Goal: Task Accomplishment & Management: Use online tool/utility

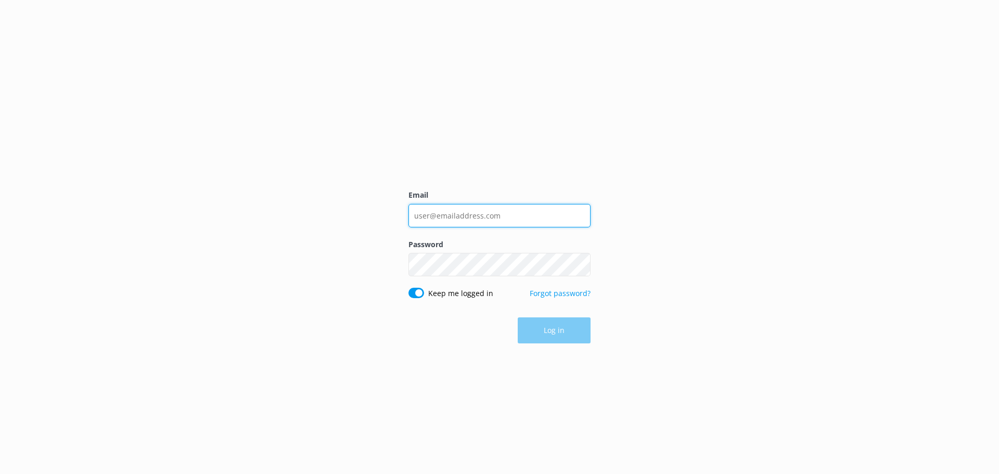
type input "Destin.tiki@gulfcoastadventures.com"
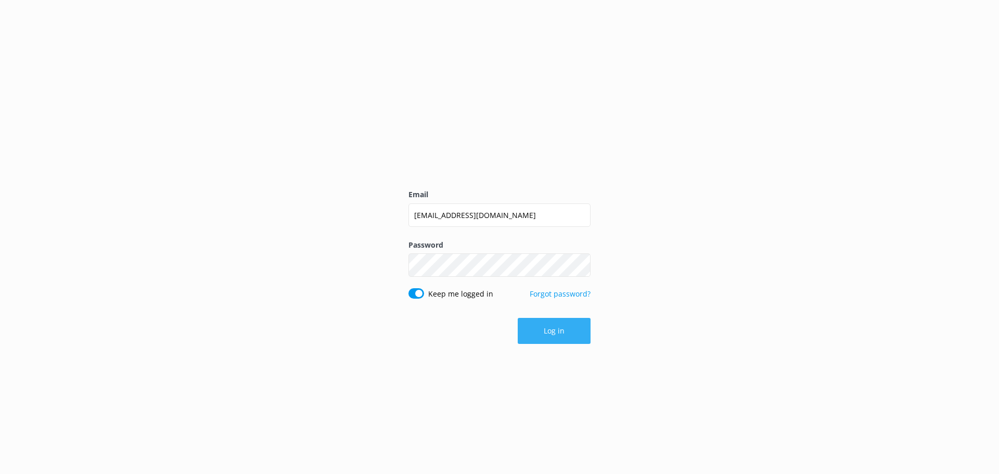
click at [544, 329] on button "Log in" at bounding box center [554, 331] width 73 height 26
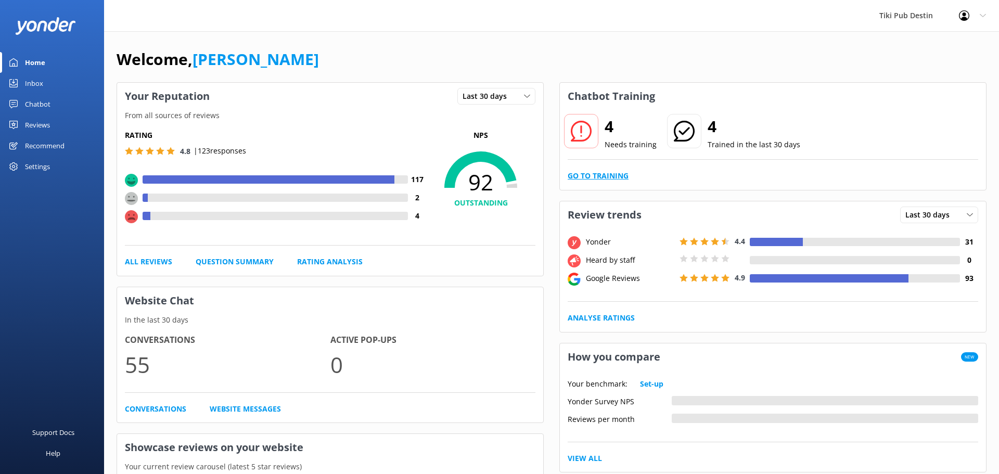
click at [582, 173] on link "Go to Training" at bounding box center [598, 175] width 61 height 11
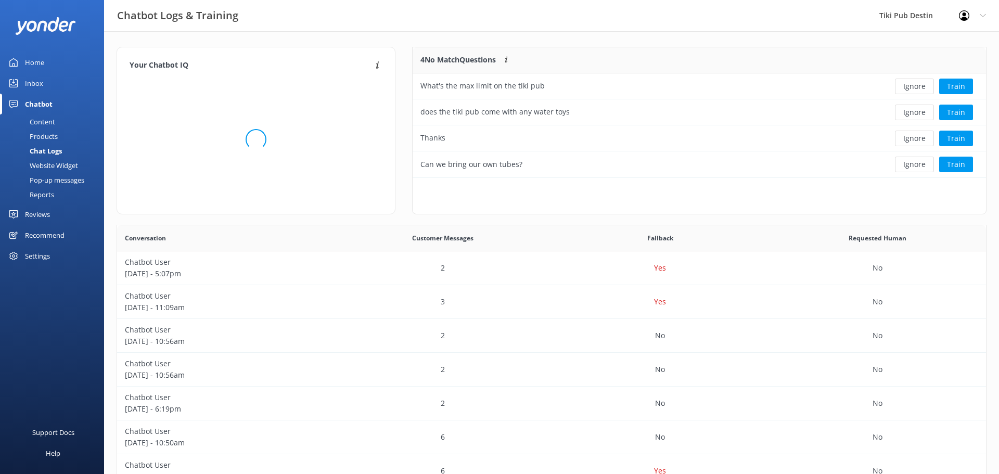
scroll to position [131, 573]
click at [952, 86] on button "Train" at bounding box center [956, 87] width 34 height 16
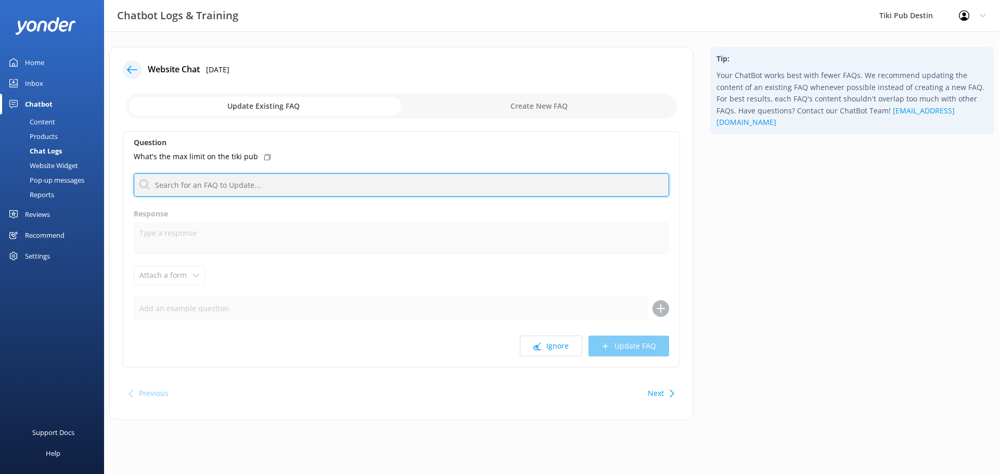
click at [285, 181] on input "text" at bounding box center [401, 184] width 535 height 23
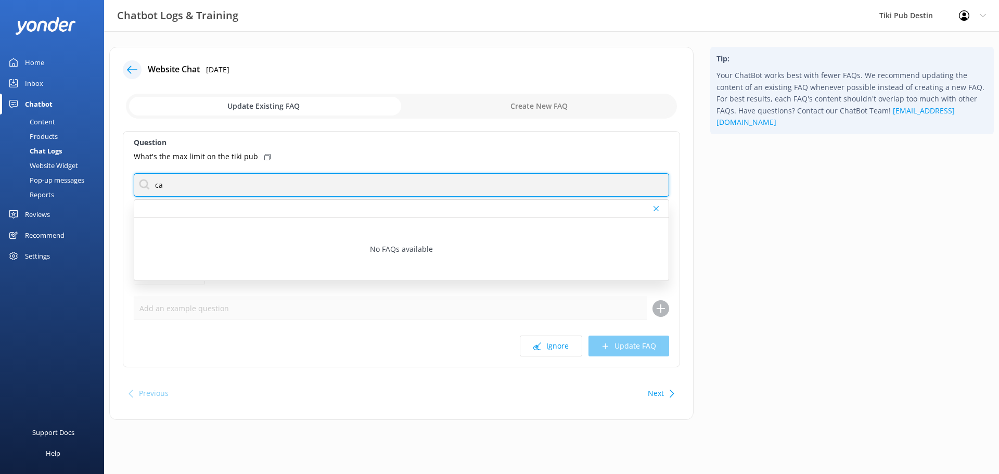
type input "c"
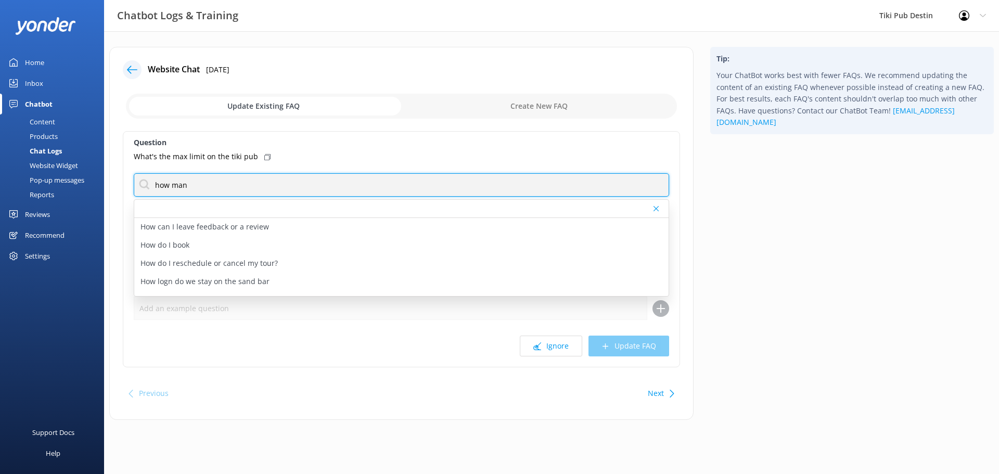
type input "how many people"
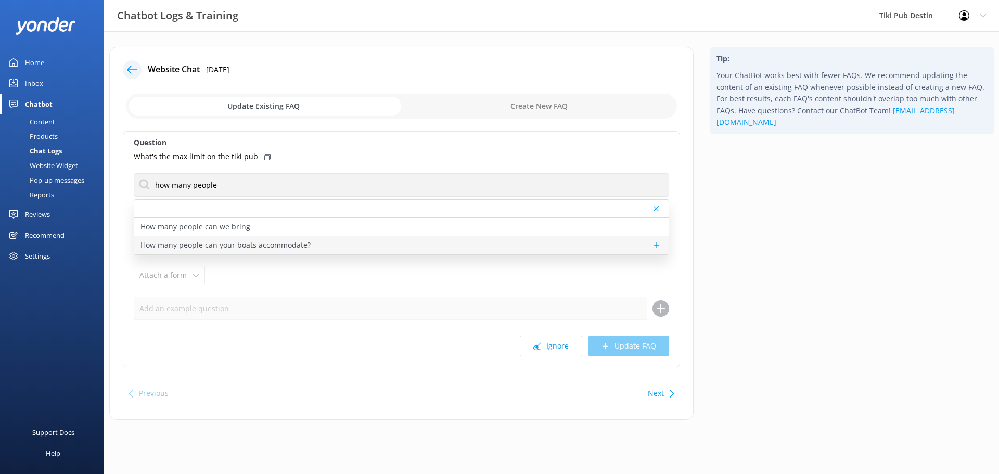
click at [240, 244] on p "How many people can your boats accommodate?" at bounding box center [225, 244] width 170 height 11
type textarea "Each Tiki Pub can accommodate 6 people. Groups larger than 6 can utilize multip…"
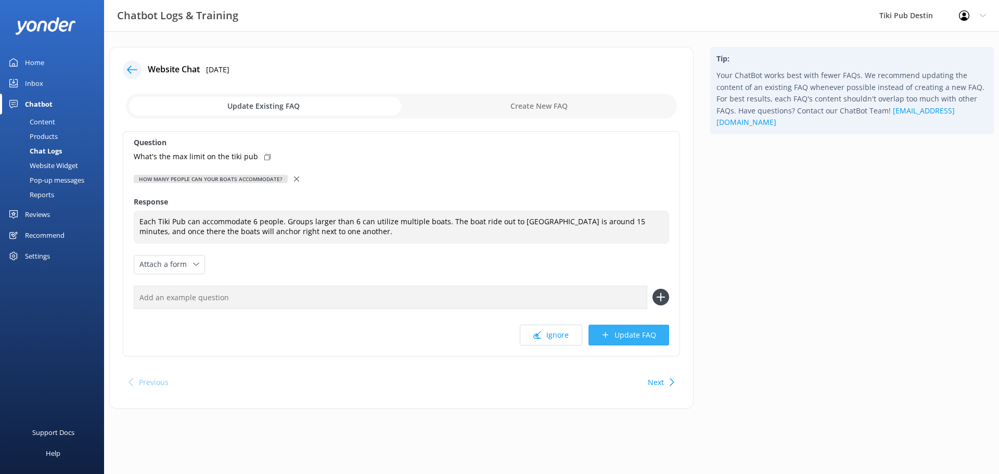
click at [623, 337] on button "Update FAQ" at bounding box center [628, 335] width 81 height 21
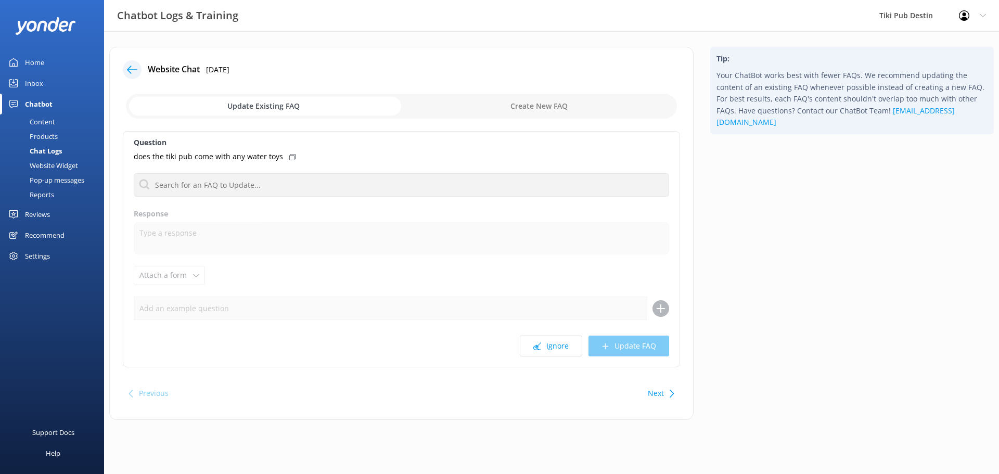
click at [133, 73] on icon at bounding box center [132, 70] width 10 height 10
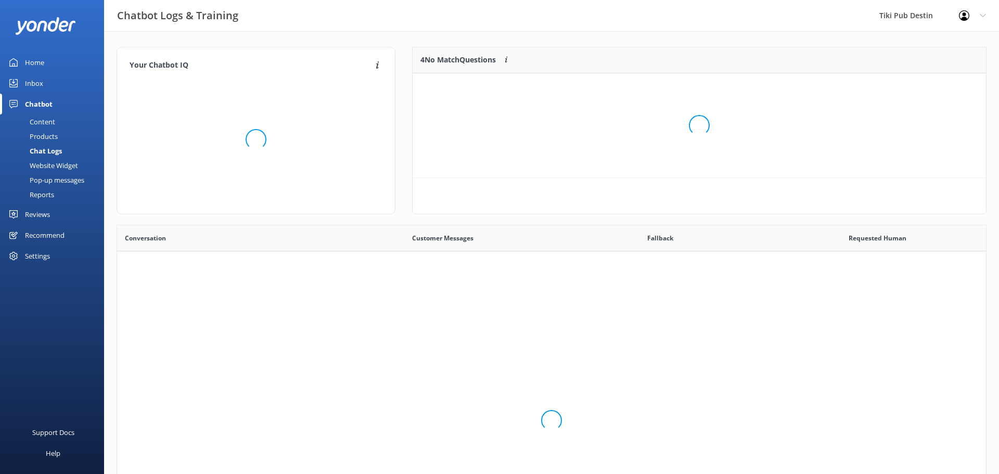
scroll to position [105, 573]
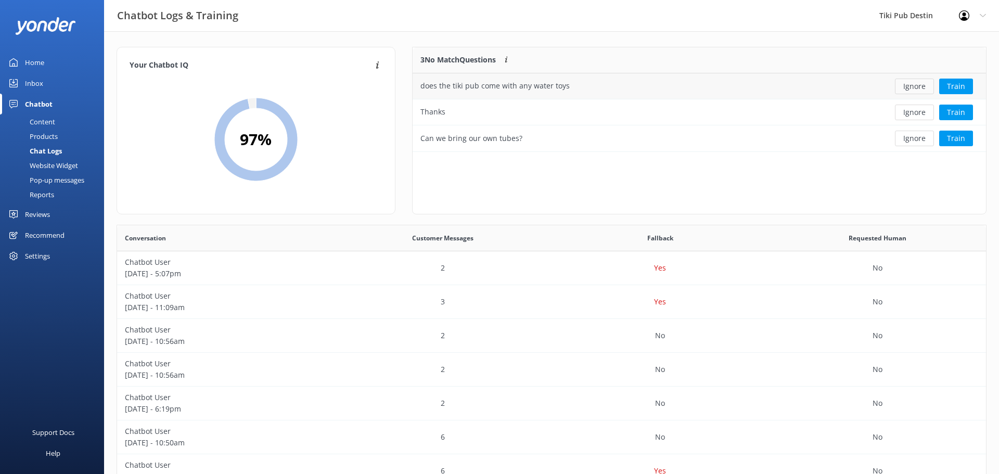
click at [907, 86] on button "Ignore" at bounding box center [914, 87] width 39 height 16
click at [918, 90] on button "Ignore" at bounding box center [914, 87] width 39 height 16
click at [912, 87] on button "Ignore" at bounding box center [914, 87] width 39 height 16
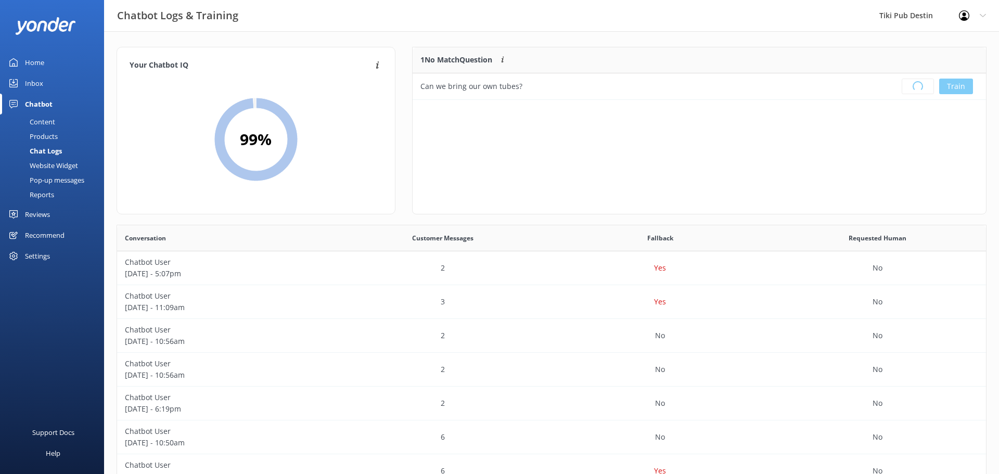
scroll to position [130, 573]
